Goal: Feedback & Contribution: Submit feedback/report problem

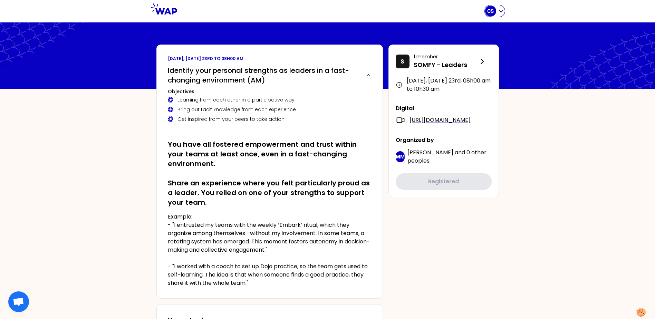
click at [499, 12] on icon "button" at bounding box center [501, 11] width 7 height 7
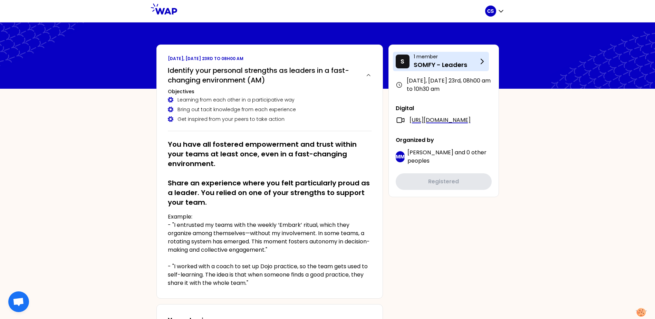
click at [471, 67] on p "SOMFY - Leaders" at bounding box center [446, 65] width 64 height 10
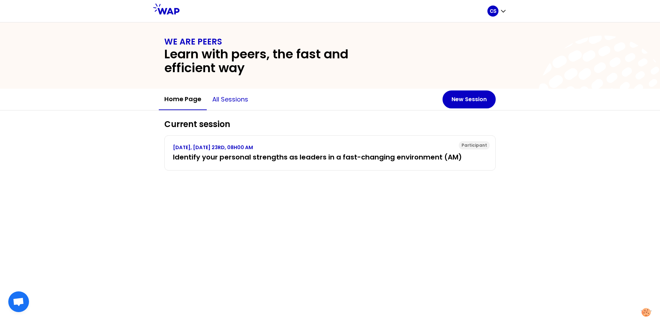
click at [239, 103] on button "All sessions" at bounding box center [230, 99] width 47 height 21
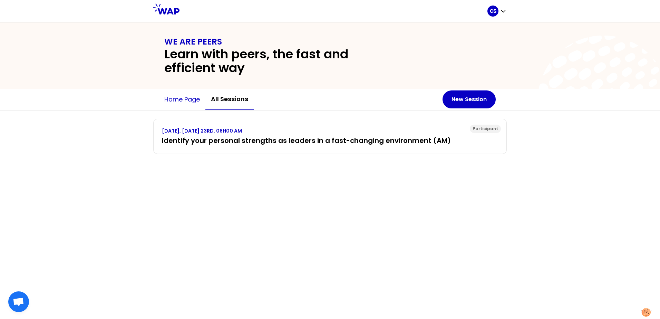
click at [193, 99] on button "Home page" at bounding box center [182, 99] width 47 height 21
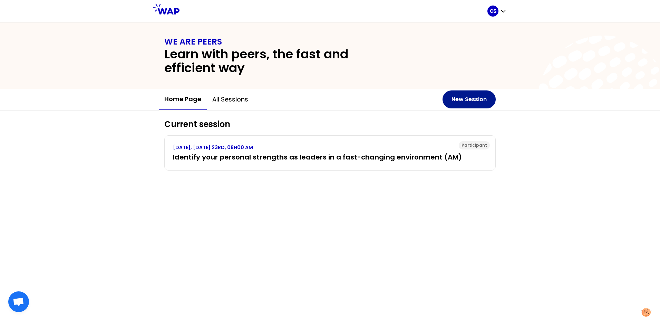
click at [455, 100] on button "New Session" at bounding box center [469, 99] width 53 height 18
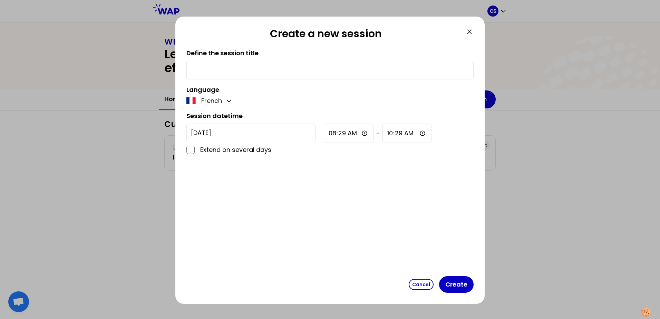
click at [469, 34] on icon at bounding box center [469, 32] width 8 height 8
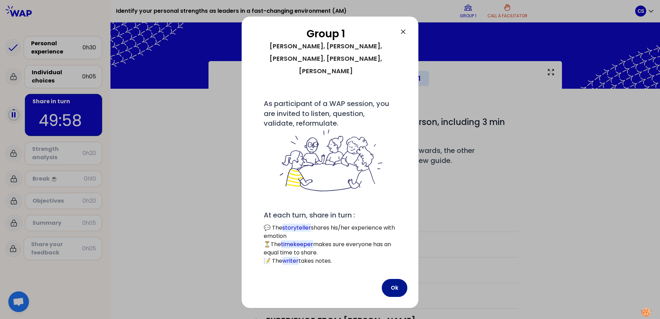
click at [392, 279] on button "Ok" at bounding box center [395, 288] width 26 height 18
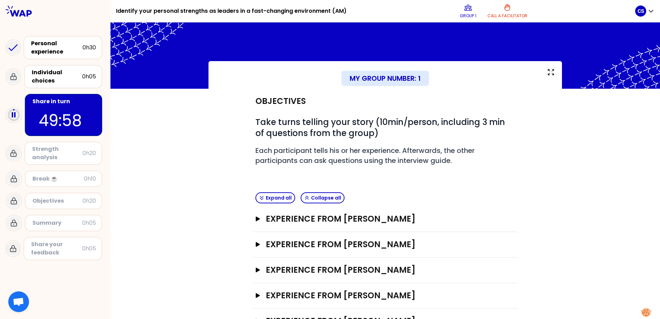
scroll to position [29, 0]
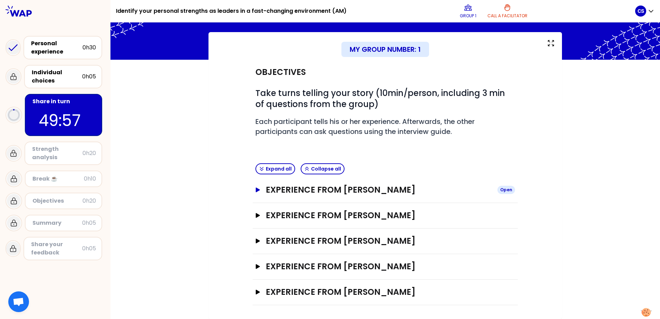
click at [363, 193] on h3 "Experience from [PERSON_NAME]" at bounding box center [379, 189] width 226 height 11
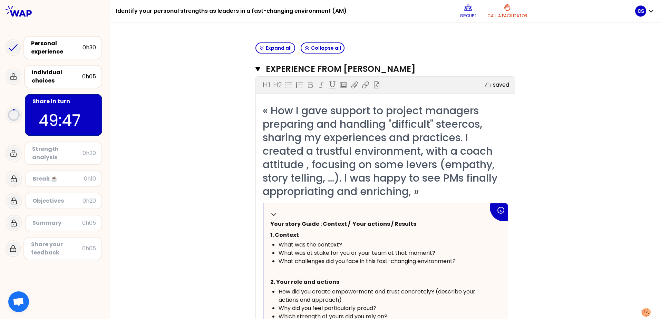
scroll to position [149, 0]
click at [317, 68] on h3 "Experience from [PERSON_NAME]" at bounding box center [378, 69] width 225 height 11
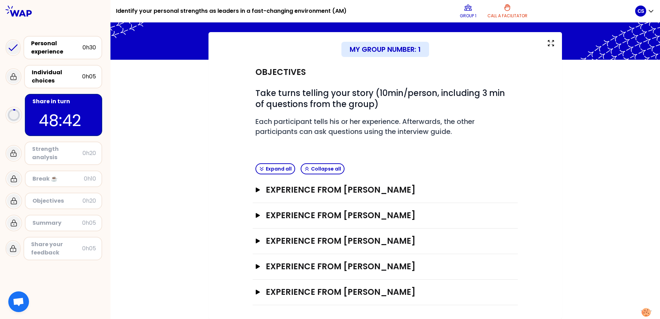
click at [598, 167] on div "My group number: 1 Objectives # Take turns telling your story (10min/person, in…" at bounding box center [385, 175] width 550 height 287
click at [359, 189] on h3 "Experience from [PERSON_NAME]" at bounding box center [379, 189] width 226 height 11
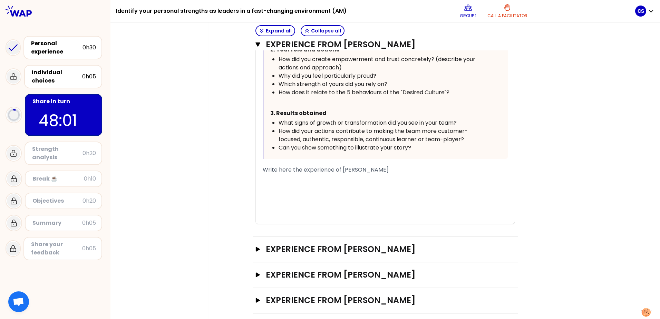
scroll to position [416, 0]
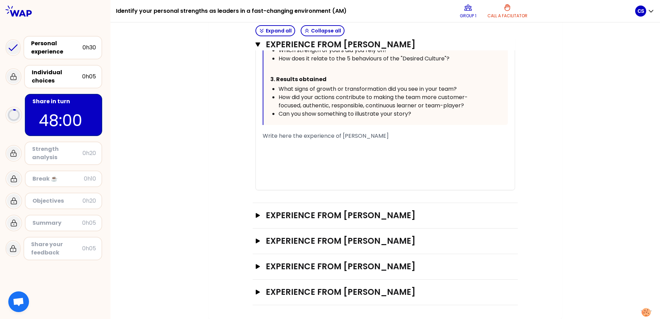
click at [296, 143] on div "﻿" at bounding box center [385, 144] width 245 height 8
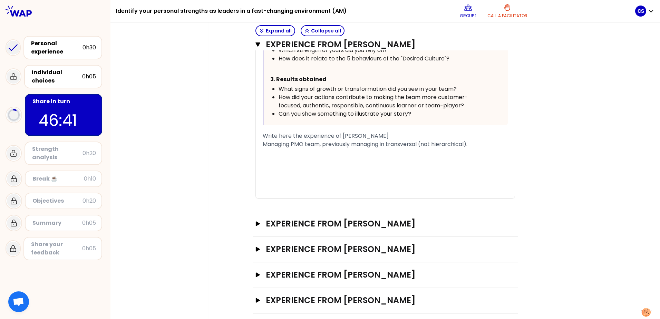
click at [296, 136] on span "Write here the experience of [PERSON_NAME]" at bounding box center [326, 136] width 126 height 8
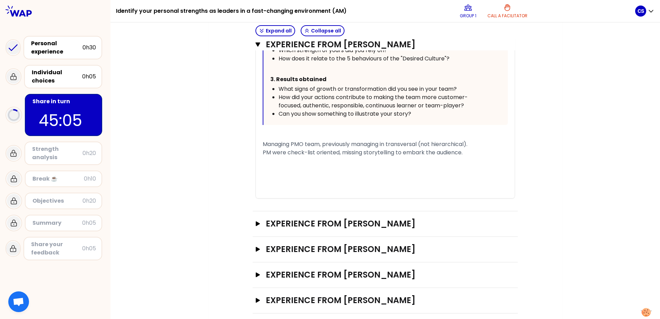
click at [467, 153] on div "PM were check-list oriented, missing storytelling to embark the audience." at bounding box center [385, 152] width 245 height 8
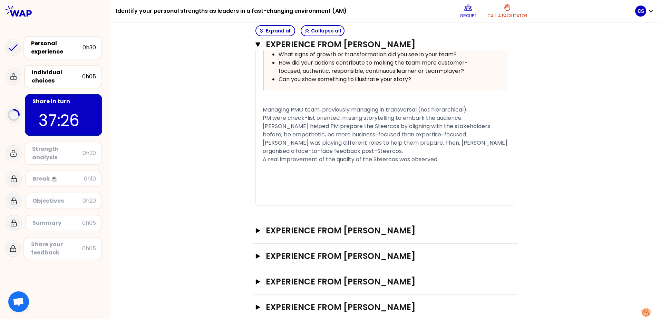
scroll to position [466, 0]
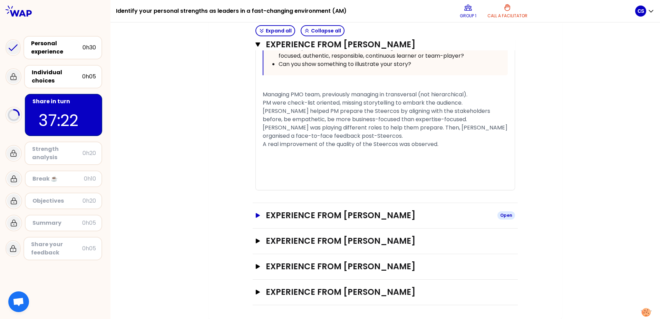
click at [257, 218] on icon "button" at bounding box center [258, 215] width 6 height 5
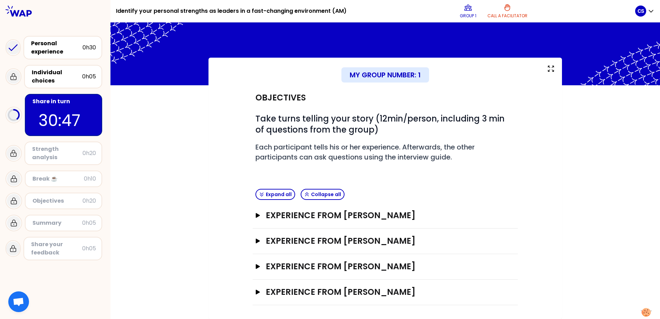
scroll to position [3, 0]
click at [255, 216] on icon "button" at bounding box center [258, 215] width 6 height 5
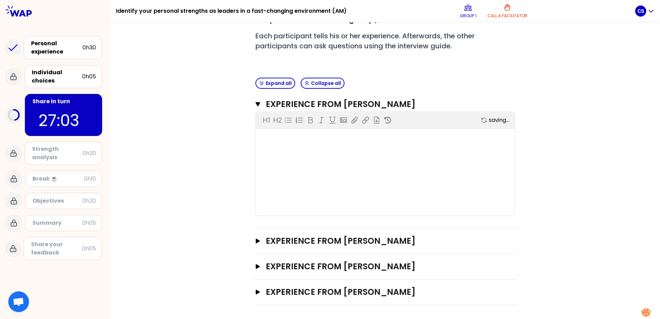
scroll to position [397, 0]
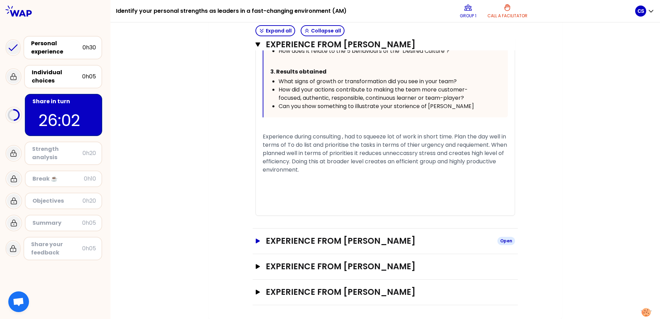
click at [257, 241] on icon "button" at bounding box center [258, 241] width 4 height 5
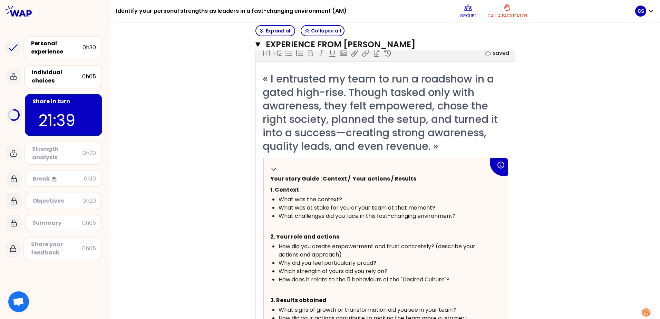
scroll to position [29, 0]
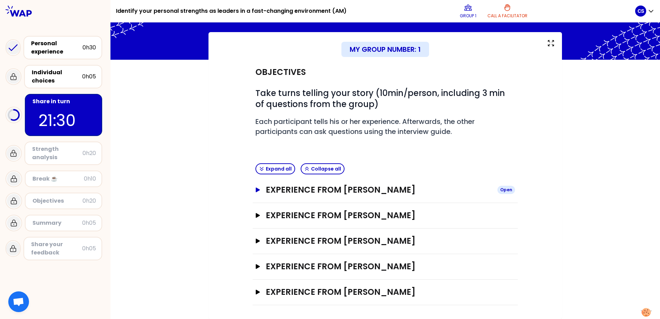
click at [257, 188] on icon "button" at bounding box center [258, 189] width 6 height 5
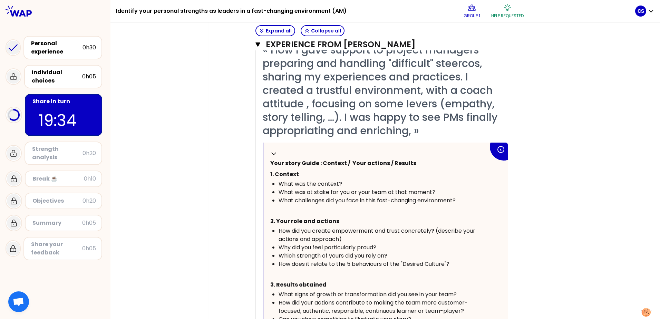
scroll to position [424, 0]
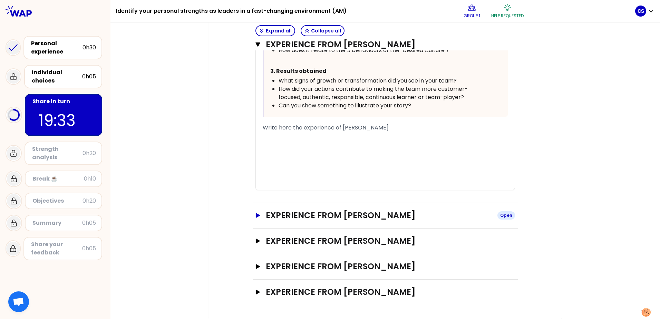
click at [255, 211] on button "Experience from [PERSON_NAME] Open" at bounding box center [385, 215] width 260 height 11
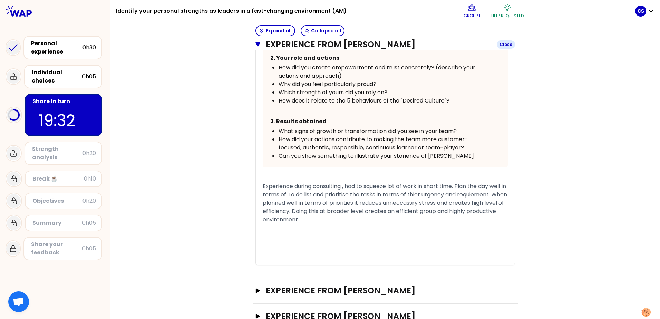
scroll to position [818, 0]
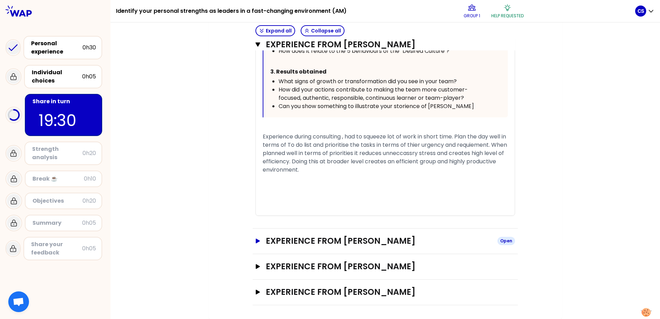
click at [256, 240] on icon "button" at bounding box center [258, 241] width 4 height 5
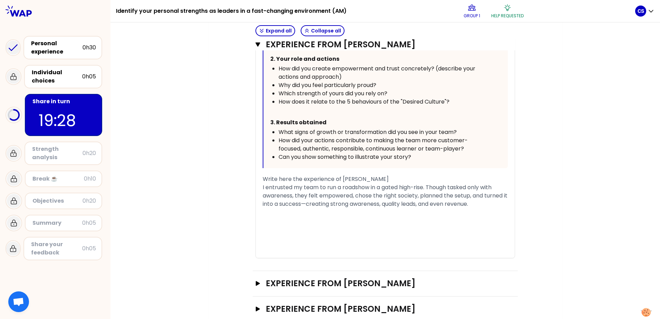
scroll to position [1233, 0]
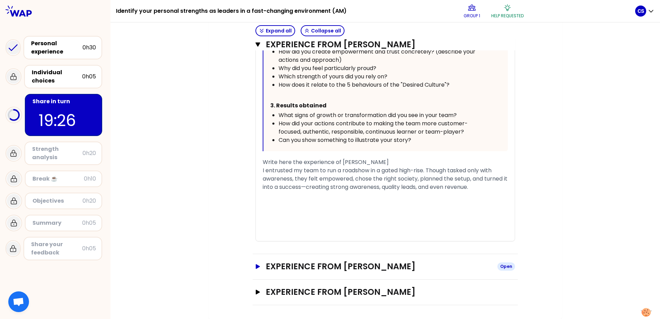
click at [255, 269] on icon "button" at bounding box center [258, 266] width 6 height 5
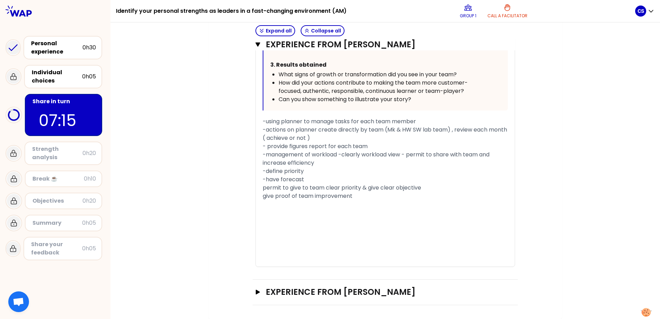
scroll to position [1670, 0]
click at [257, 292] on icon "button" at bounding box center [258, 292] width 4 height 5
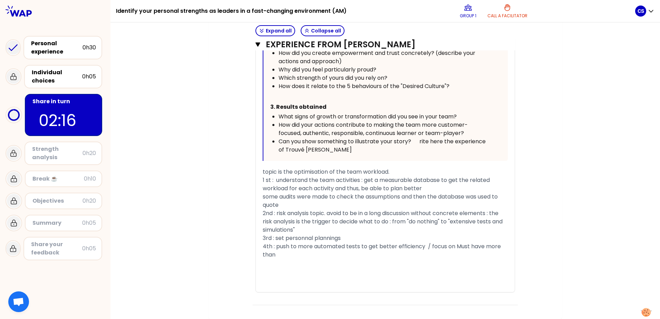
scroll to position [2111, 0]
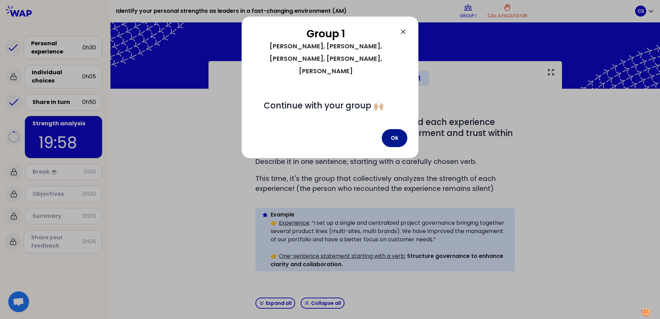
click at [395, 129] on button "Ok" at bounding box center [395, 138] width 26 height 18
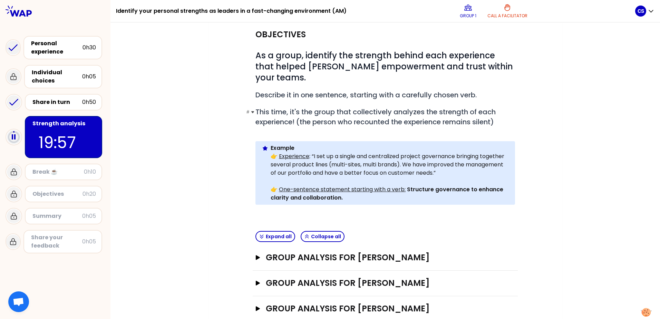
scroll to position [123, 0]
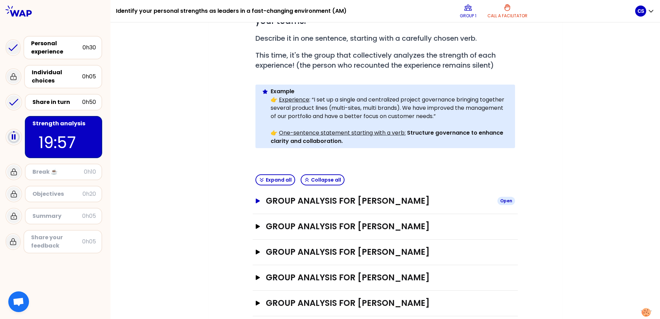
click at [255, 195] on button "Group analysis for [PERSON_NAME] Open" at bounding box center [385, 200] width 260 height 11
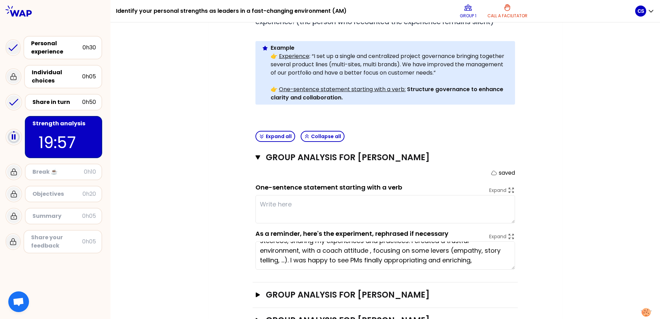
scroll to position [0, 0]
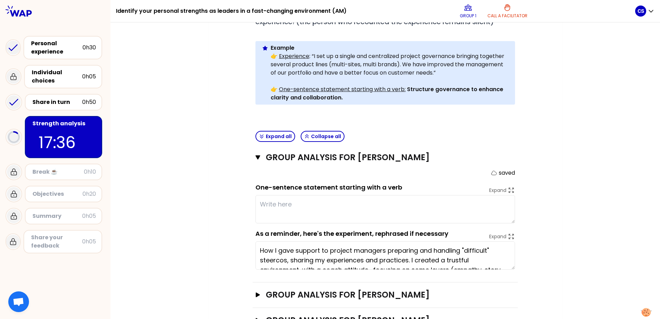
click at [324, 195] on textarea at bounding box center [385, 209] width 260 height 28
type textarea "g"
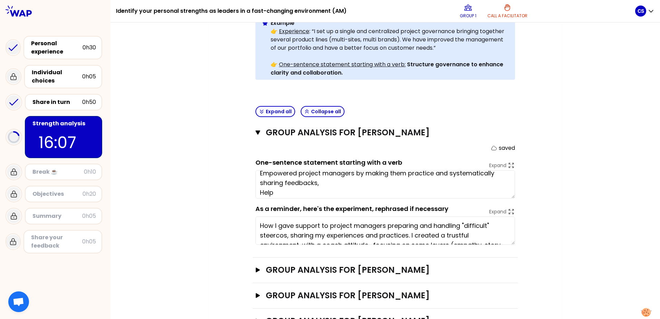
scroll to position [7, 0]
click at [322, 180] on textarea "Empowered project managers by making them practice and systematically sharing f…" at bounding box center [385, 184] width 260 height 28
click at [271, 180] on textarea "Empowered project managers by making them practice and systematically sharing f…" at bounding box center [385, 184] width 260 height 28
click at [291, 181] on textarea "Empowered project managers by making them practice and systematically sharing f…" at bounding box center [385, 184] width 260 height 28
click at [191, 199] on div "My group number: 1 Objectives # As a group, identify the strength behind each e…" at bounding box center [385, 121] width 550 height 504
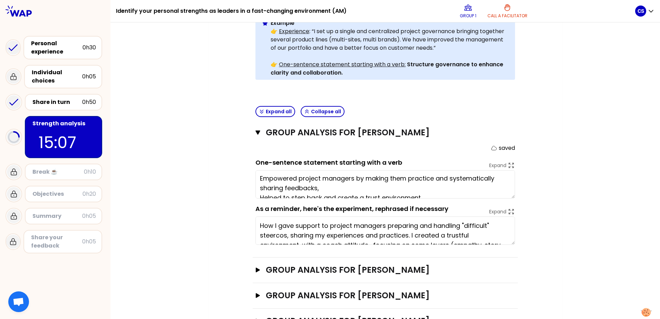
scroll to position [0, 0]
click at [324, 177] on textarea "Empowered project managers by making them practice and systematically sharing f…" at bounding box center [385, 184] width 260 height 28
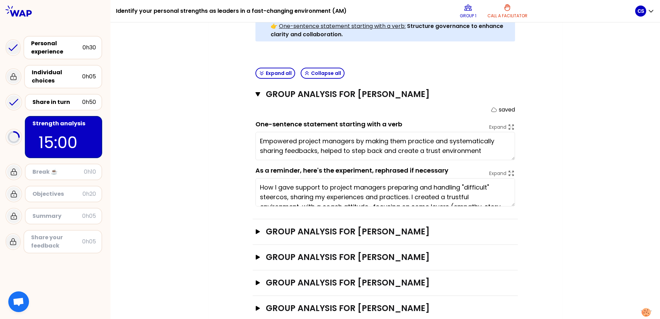
scroll to position [230, 0]
type textarea "Empowered project managers by making them practice and systematically sharing f…"
click at [213, 189] on div "My group number: 1 Objectives # As a group, identify the strength behind each e…" at bounding box center [386, 83] width 354 height 504
click at [256, 229] on icon "button" at bounding box center [258, 231] width 6 height 5
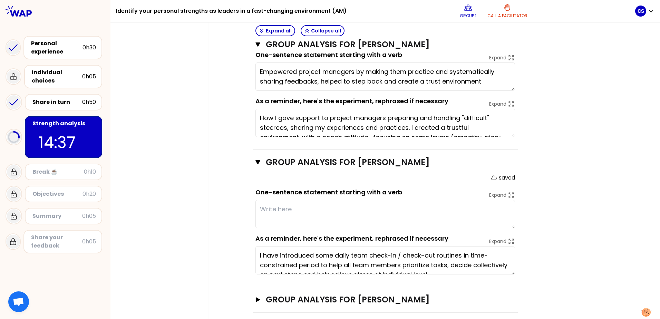
scroll to position [301, 0]
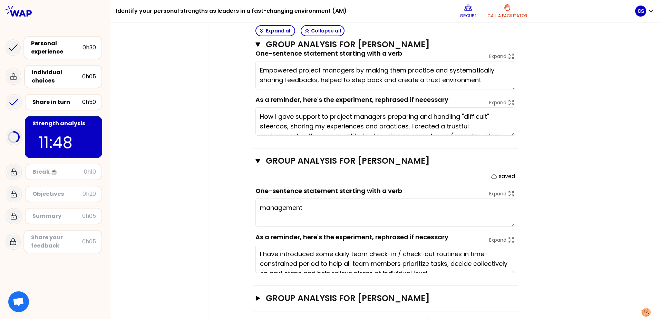
type textarea "managemen"
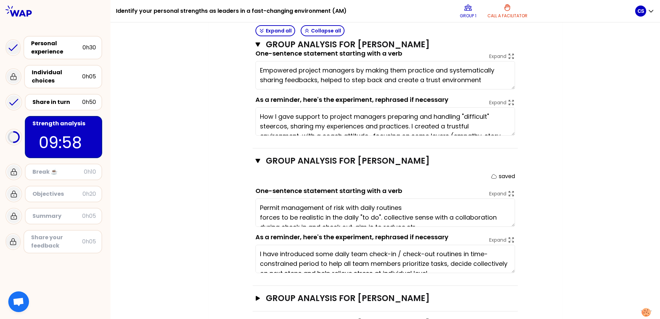
type textarea "Permit management of risk with daily routines forces to be realistic in the dai…"
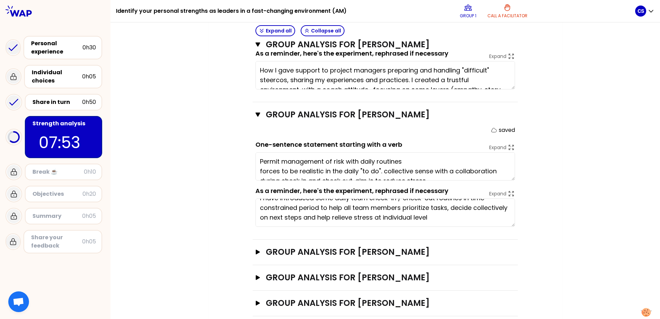
scroll to position [0, 0]
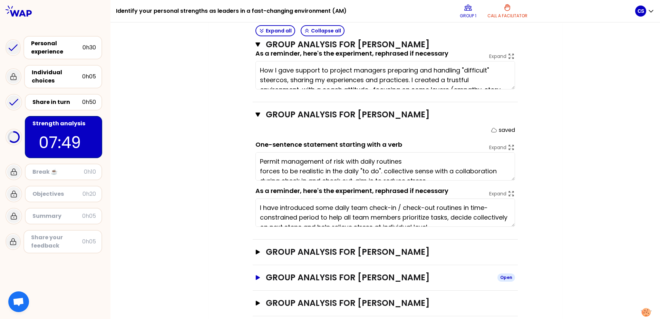
click at [310, 272] on h3 "Group analysis for [PERSON_NAME]" at bounding box center [379, 277] width 226 height 11
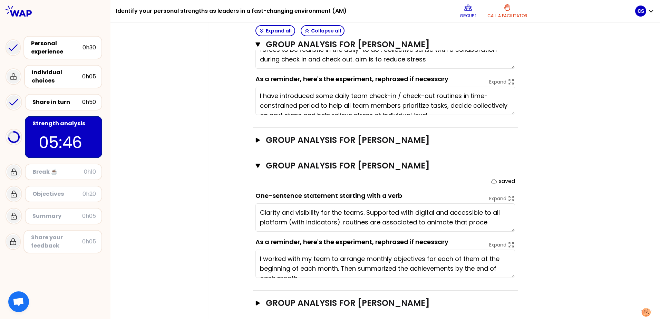
type textarea "Clarity and visibility for the teams. Supported with digital and accessible to …"
click at [260, 298] on button "Group analysis for Trouvé Damien Open" at bounding box center [385, 303] width 260 height 11
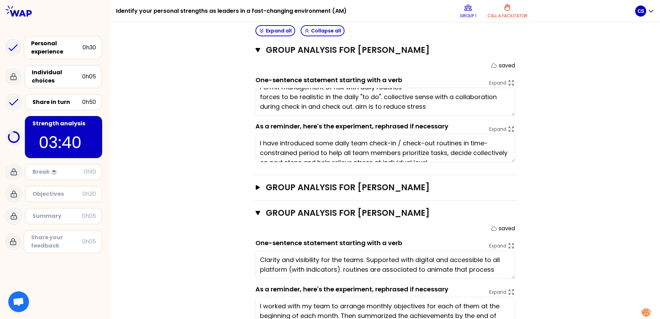
scroll to position [412, 0]
click at [255, 181] on button "Group analysis for [PERSON_NAME] Open" at bounding box center [385, 186] width 260 height 11
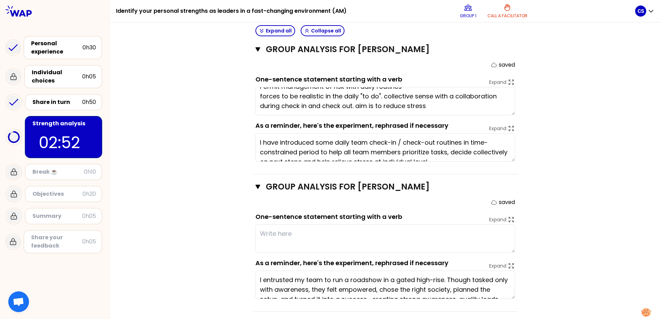
click at [342, 227] on textarea at bounding box center [385, 238] width 260 height 28
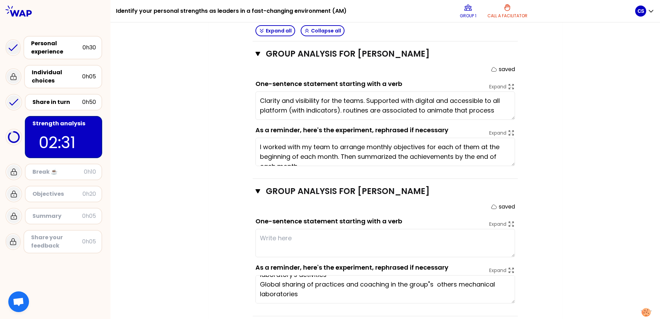
scroll to position [0, 0]
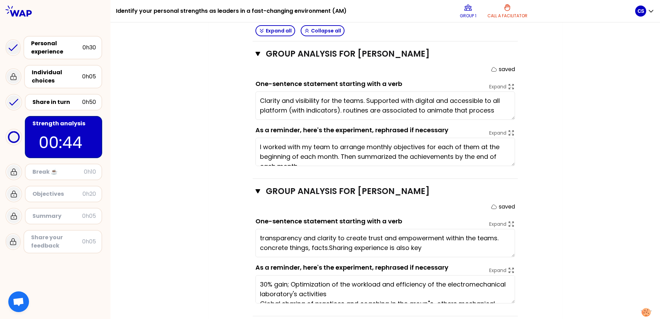
type textarea "transparency and clarity to create trust and empowerment within the teams. conc…"
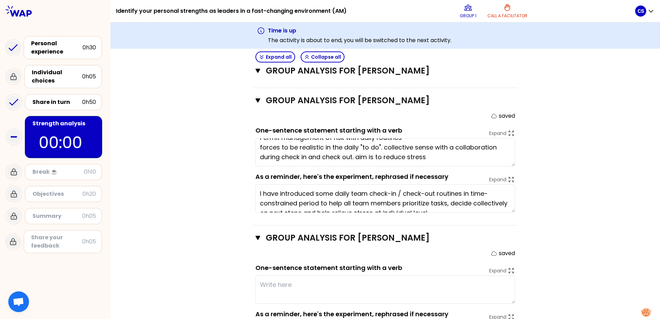
scroll to position [386, 0]
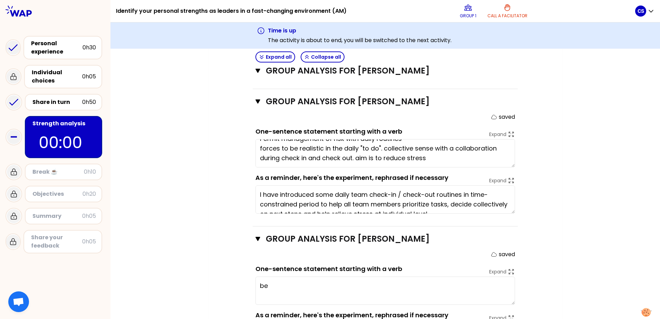
type textarea "be"
type textarea "creating trust environment empower"
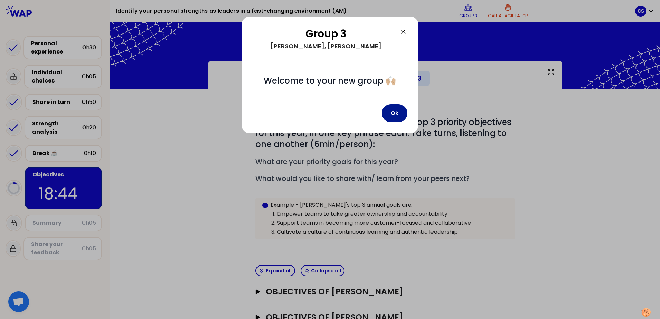
click at [399, 113] on button "Ok" at bounding box center [395, 113] width 26 height 18
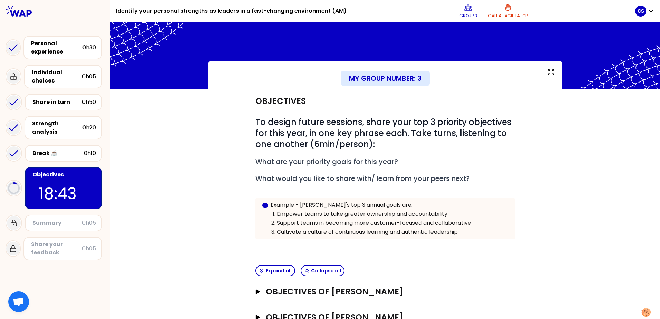
scroll to position [51, 0]
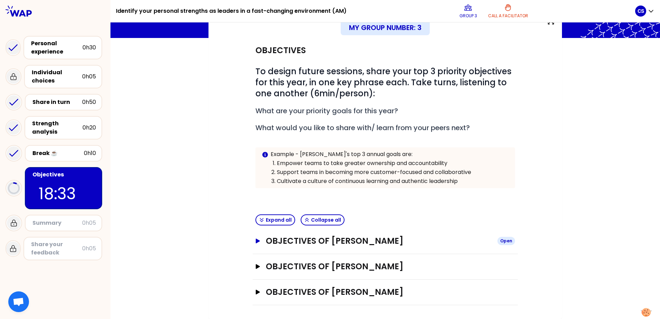
click at [256, 242] on icon "button" at bounding box center [258, 241] width 4 height 5
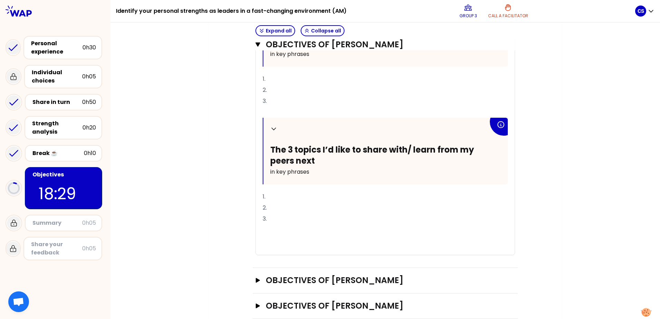
scroll to position [250, 0]
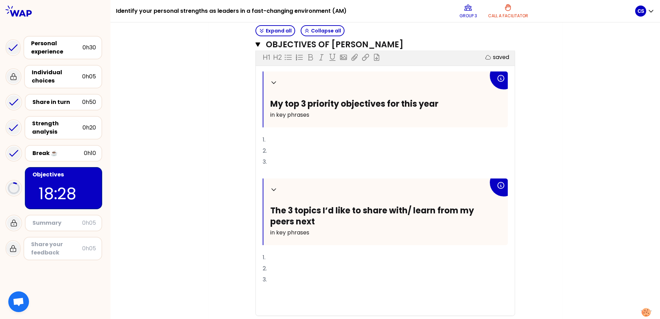
click at [274, 141] on p "1." at bounding box center [385, 139] width 245 height 11
click at [283, 259] on p "1." at bounding box center [385, 257] width 245 height 11
click at [321, 138] on p "1. learn from peer" at bounding box center [385, 139] width 245 height 11
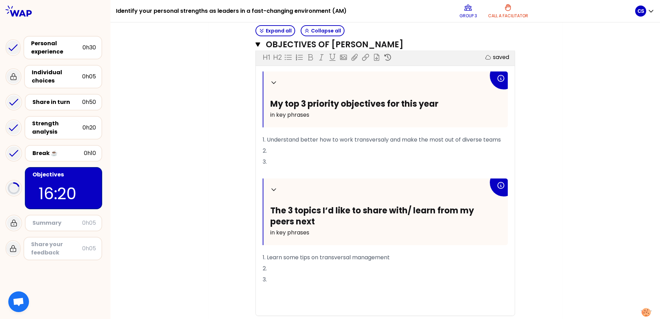
click at [276, 271] on p "2." at bounding box center [385, 268] width 245 height 11
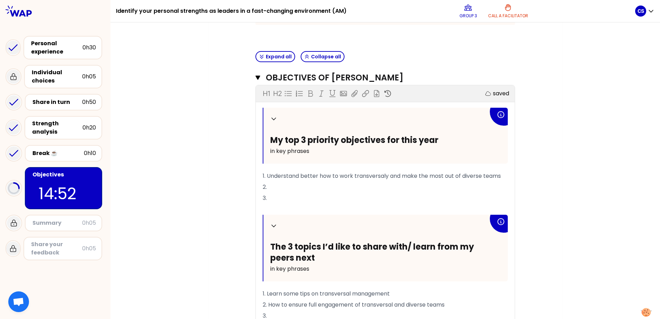
scroll to position [214, 0]
click at [271, 187] on p "2." at bounding box center [385, 186] width 245 height 11
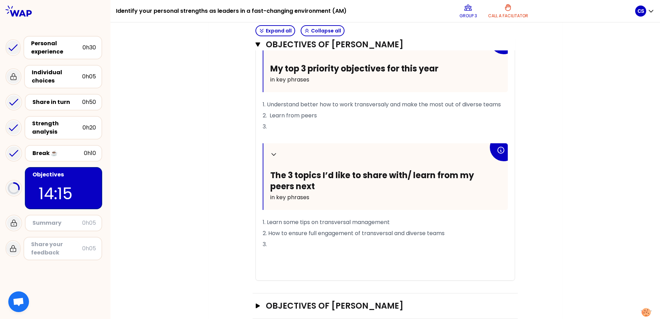
scroll to position [325, 0]
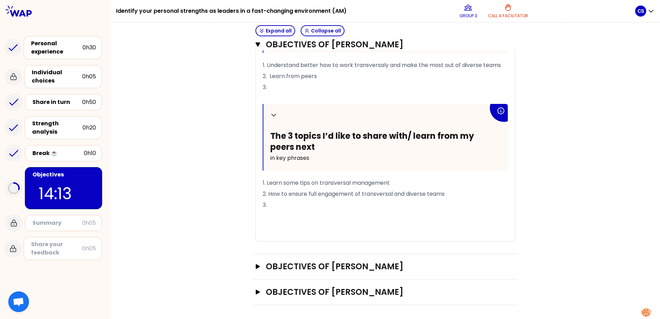
click at [253, 265] on div "Objectives of [PERSON_NAME] Open" at bounding box center [385, 267] width 265 height 26
click at [256, 265] on icon "button" at bounding box center [258, 266] width 4 height 5
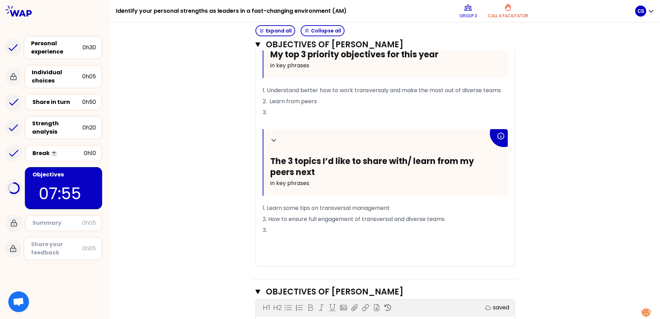
scroll to position [300, 0]
click at [222, 175] on div "Objectives # To design future sessions, share your top 3 priority objectives fo…" at bounding box center [385, 196] width 326 height 815
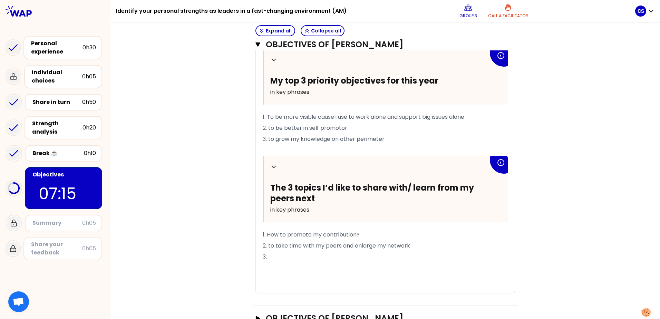
scroll to position [599, 0]
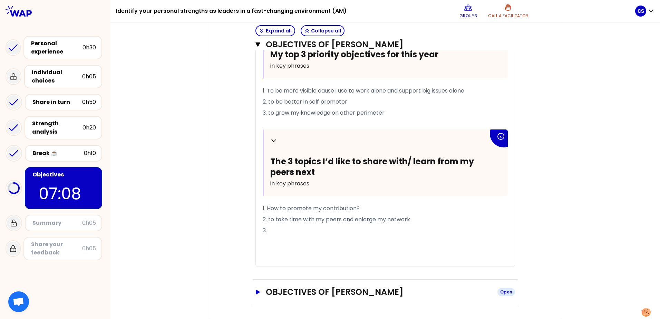
click at [256, 290] on icon "button" at bounding box center [258, 292] width 4 height 5
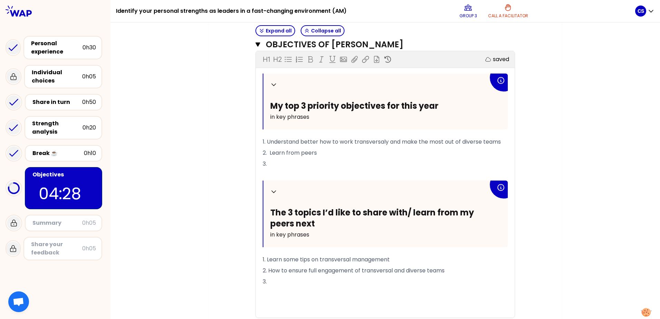
scroll to position [249, 0]
click at [296, 165] on p "3." at bounding box center [385, 163] width 245 height 11
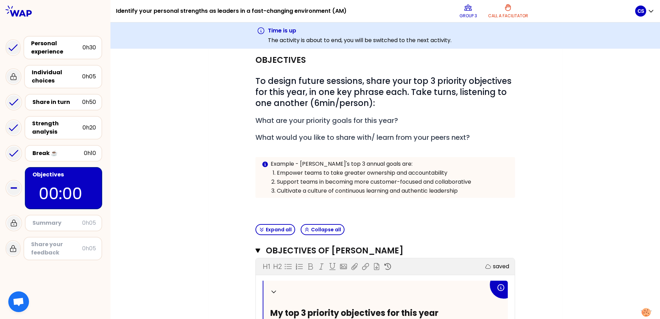
scroll to position [0, 0]
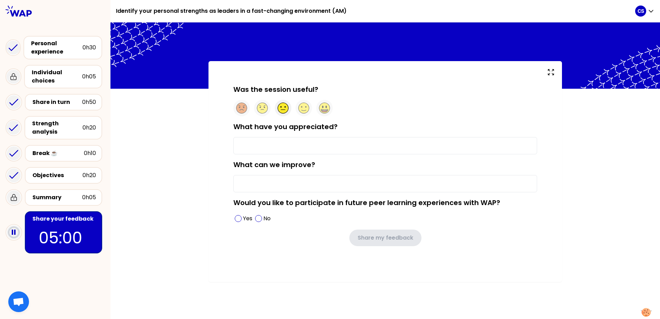
click at [281, 108] on icon at bounding box center [283, 108] width 11 height 11
click at [257, 139] on input "What have you appreciated?" at bounding box center [385, 145] width 304 height 17
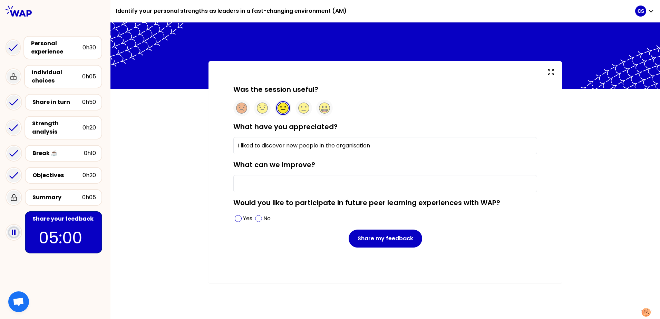
type input "I liked to discover new people in the organisation"
click at [250, 223] on div "Yes" at bounding box center [243, 218] width 20 height 11
click at [534, 185] on input "The topics are too broad, we are in very different situations from one another …" at bounding box center [385, 183] width 304 height 17
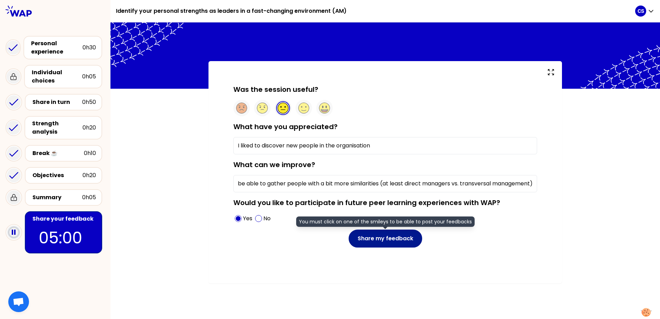
type input "The topics are too broad, we are in very different situations from one another …"
click at [399, 233] on button "Share my feedback" at bounding box center [386, 239] width 74 height 18
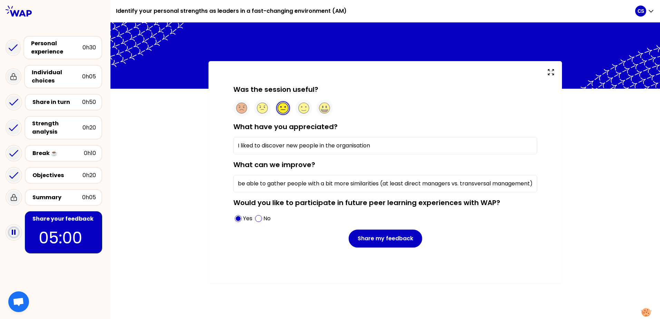
scroll to position [0, 0]
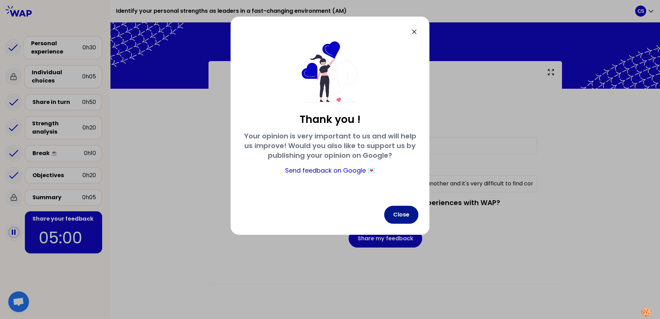
click at [405, 214] on button "Close" at bounding box center [401, 215] width 34 height 18
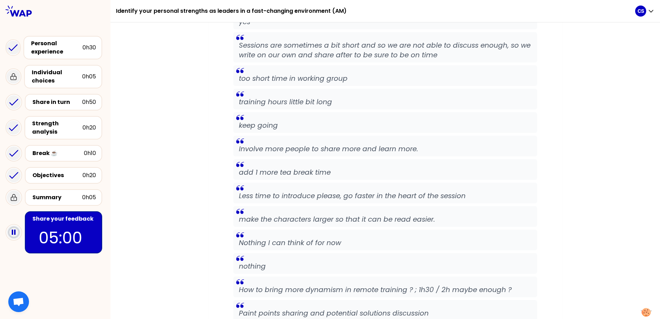
scroll to position [1375, 0]
